Goal: Navigation & Orientation: Understand site structure

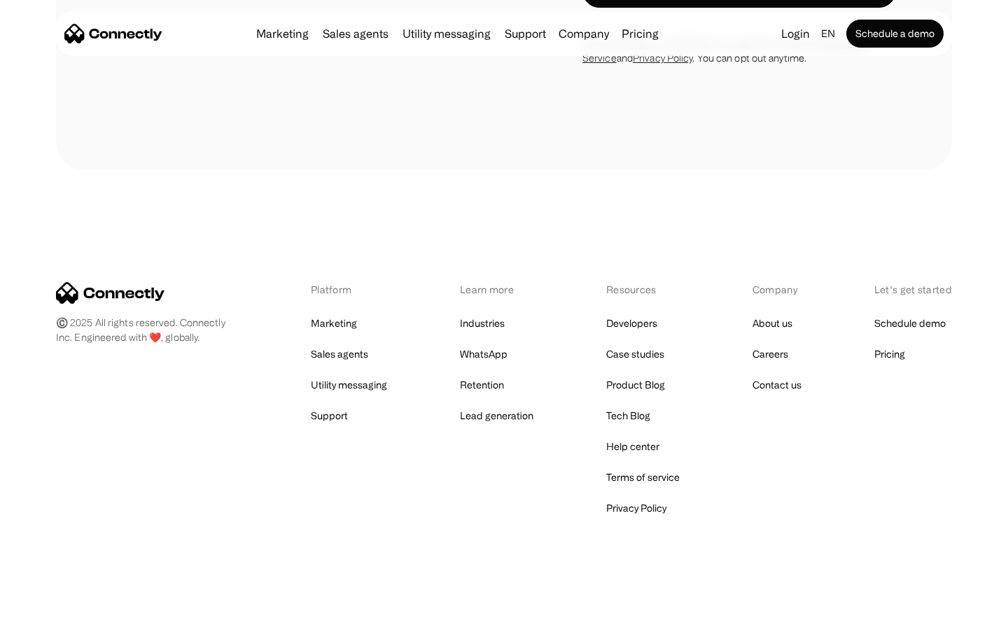
scroll to position [5491, 0]
